Goal: Transaction & Acquisition: Purchase product/service

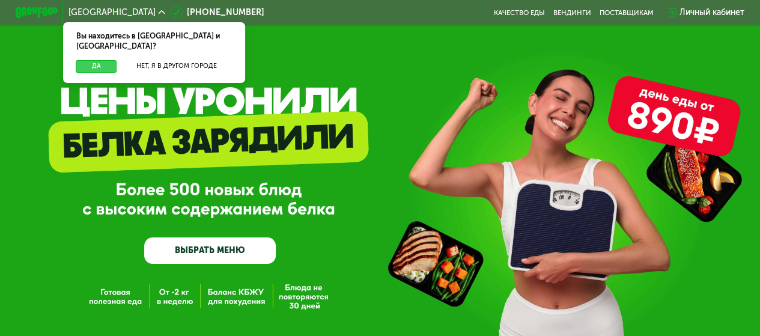
click at [101, 60] on button "Да" at bounding box center [96, 66] width 41 height 13
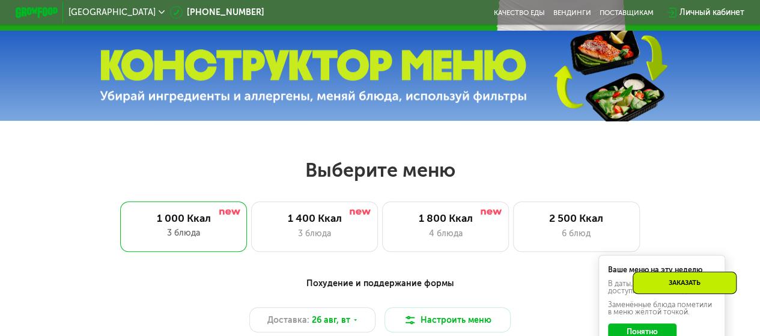
scroll to position [361, 0]
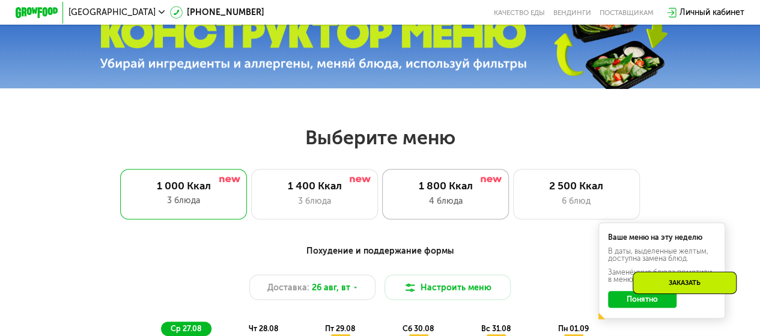
click at [448, 207] on div "4 блюда" at bounding box center [446, 201] width 105 height 13
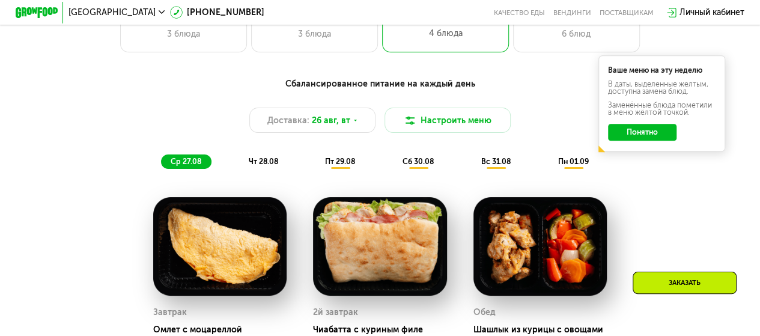
scroll to position [541, 0]
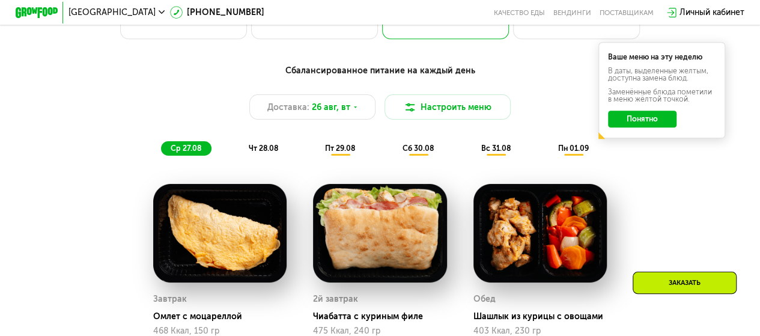
click at [658, 124] on button "Понятно" at bounding box center [642, 119] width 68 height 17
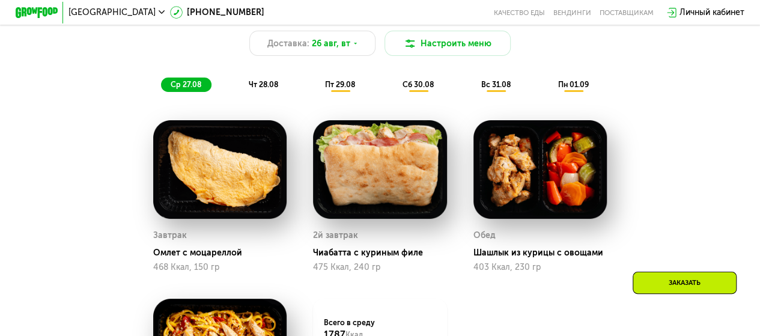
scroll to position [721, 0]
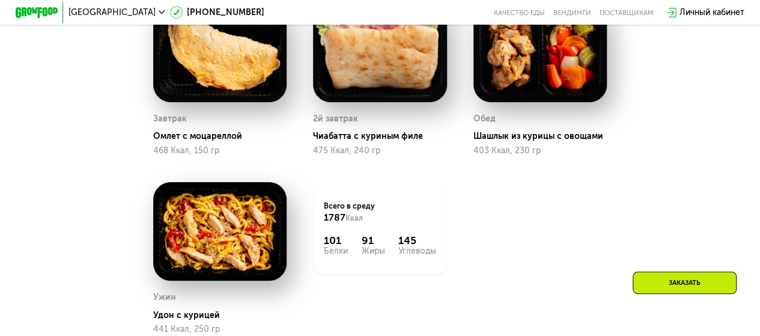
click at [140, 195] on div "Ужин Удон с курицей 441 Ккал, 250 гр" at bounding box center [220, 258] width 160 height 179
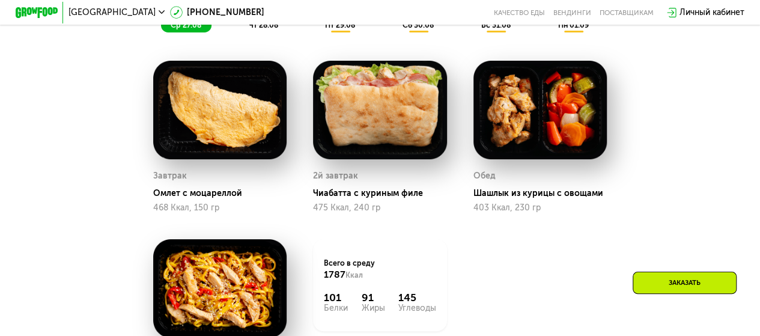
scroll to position [541, 0]
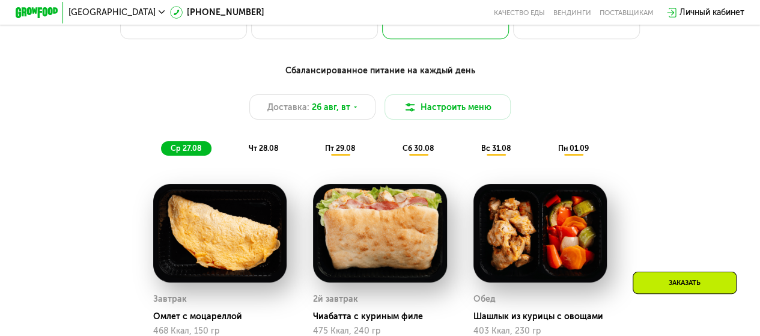
click at [248, 153] on span "чт 28.08" at bounding box center [262, 148] width 29 height 9
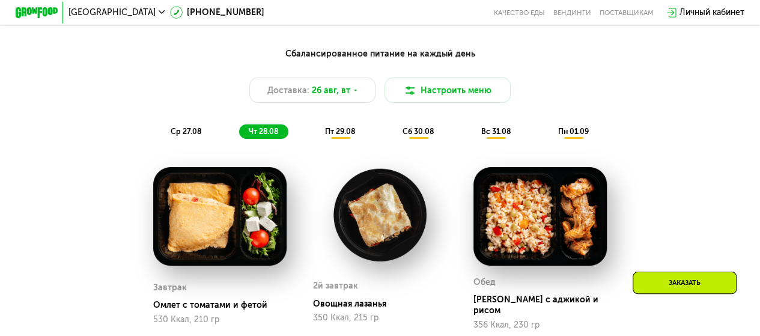
scroll to position [481, 0]
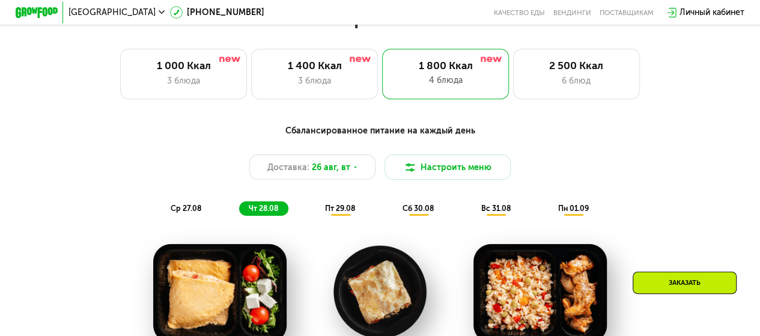
click at [393, 213] on div "пт 29.08" at bounding box center [418, 208] width 51 height 15
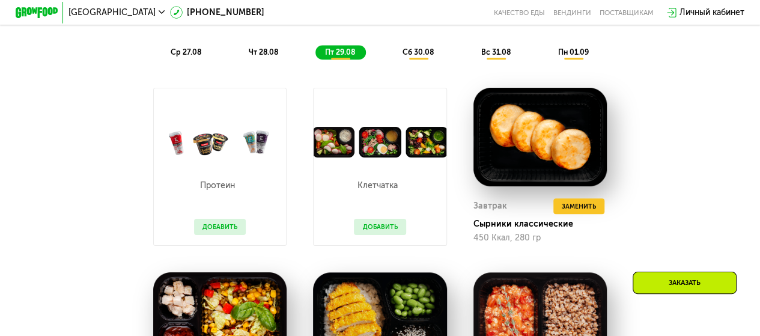
scroll to position [601, 0]
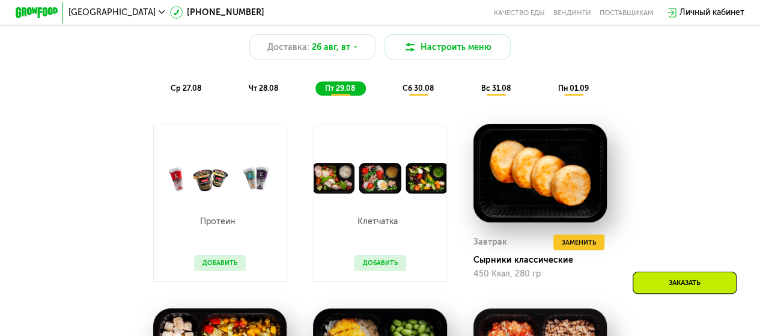
click at [414, 93] on span "сб 30.08" at bounding box center [418, 88] width 31 height 9
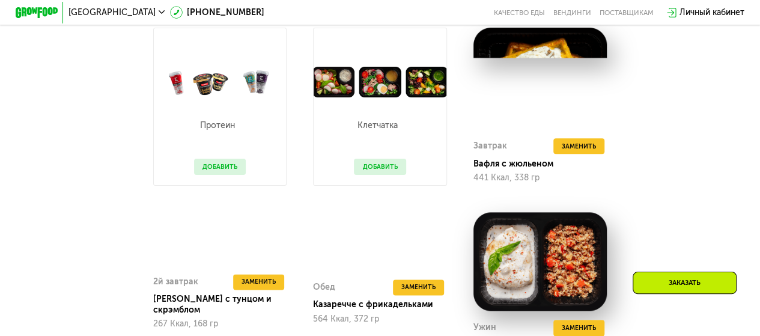
scroll to position [721, 0]
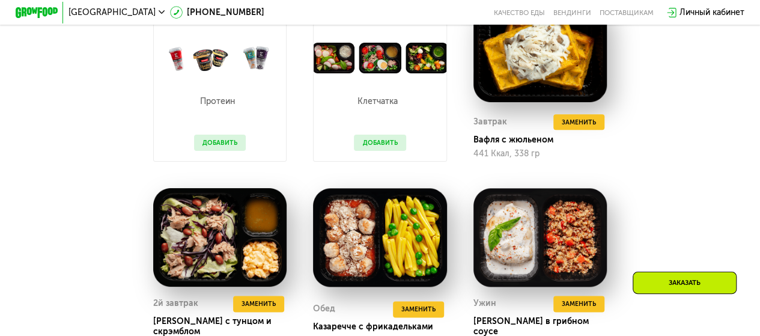
click at [0, 172] on div "Сбалансированное питание на каждый день Доставка: [DATE] Настроить меню ср 27.0…" at bounding box center [380, 205] width 760 height 670
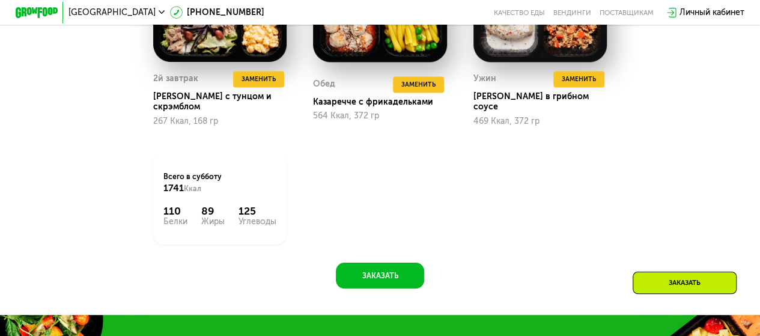
scroll to position [1022, 0]
